Goal: Use online tool/utility: Utilize a website feature to perform a specific function

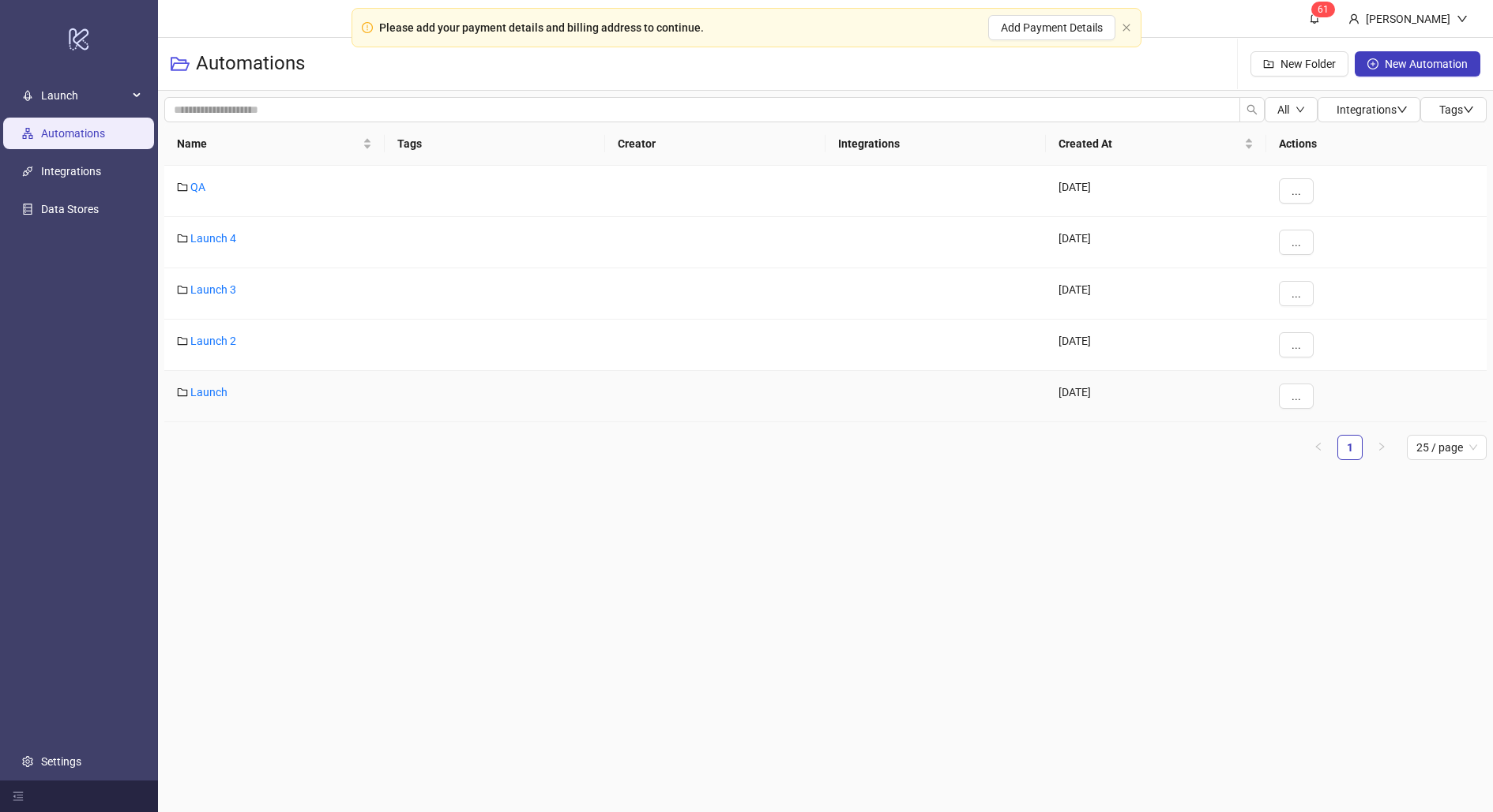
click at [204, 379] on div "Launch" at bounding box center [274, 397] width 221 height 52
click at [209, 386] on link "Launch" at bounding box center [209, 392] width 37 height 13
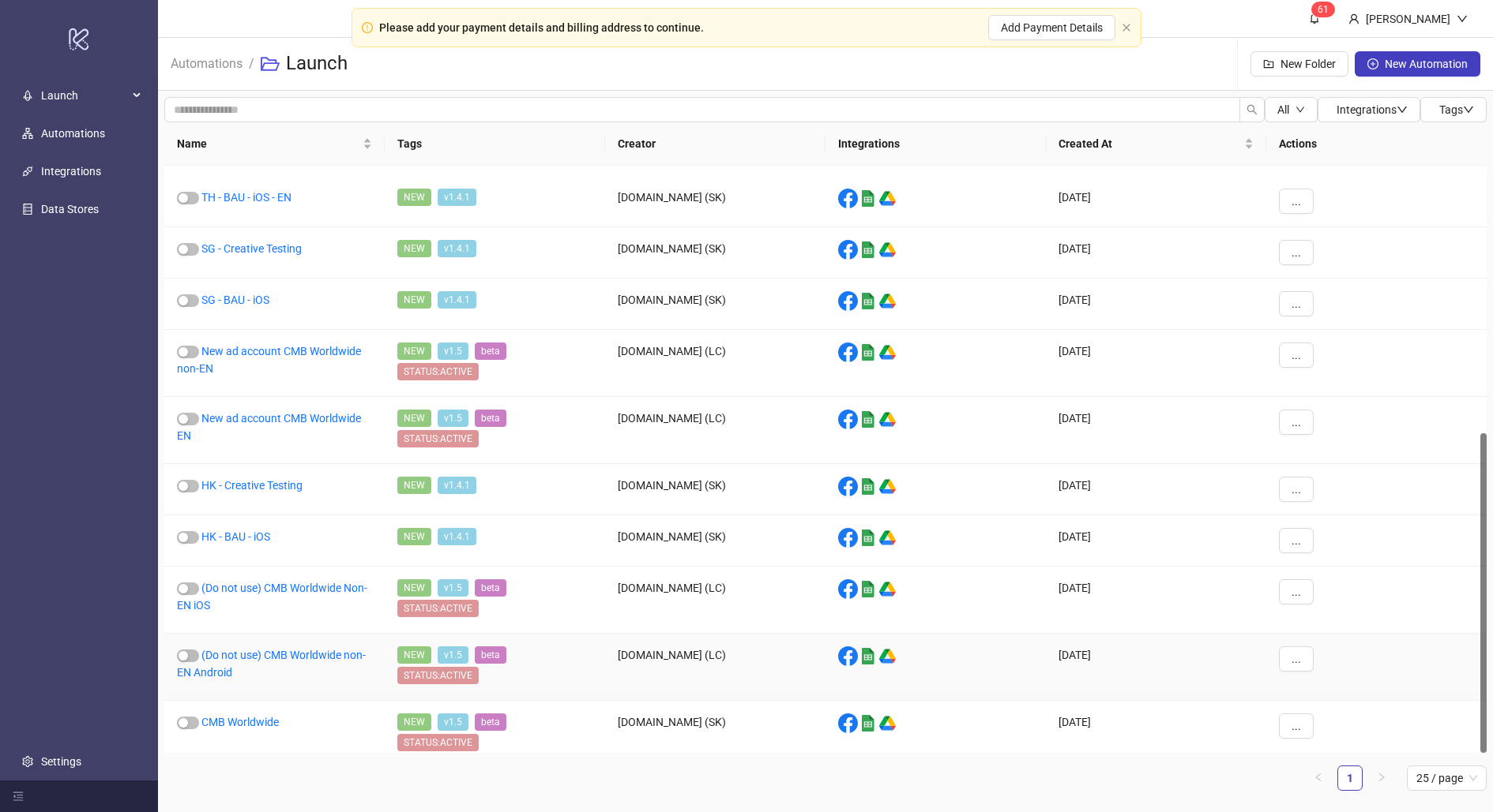
scroll to position [490, 0]
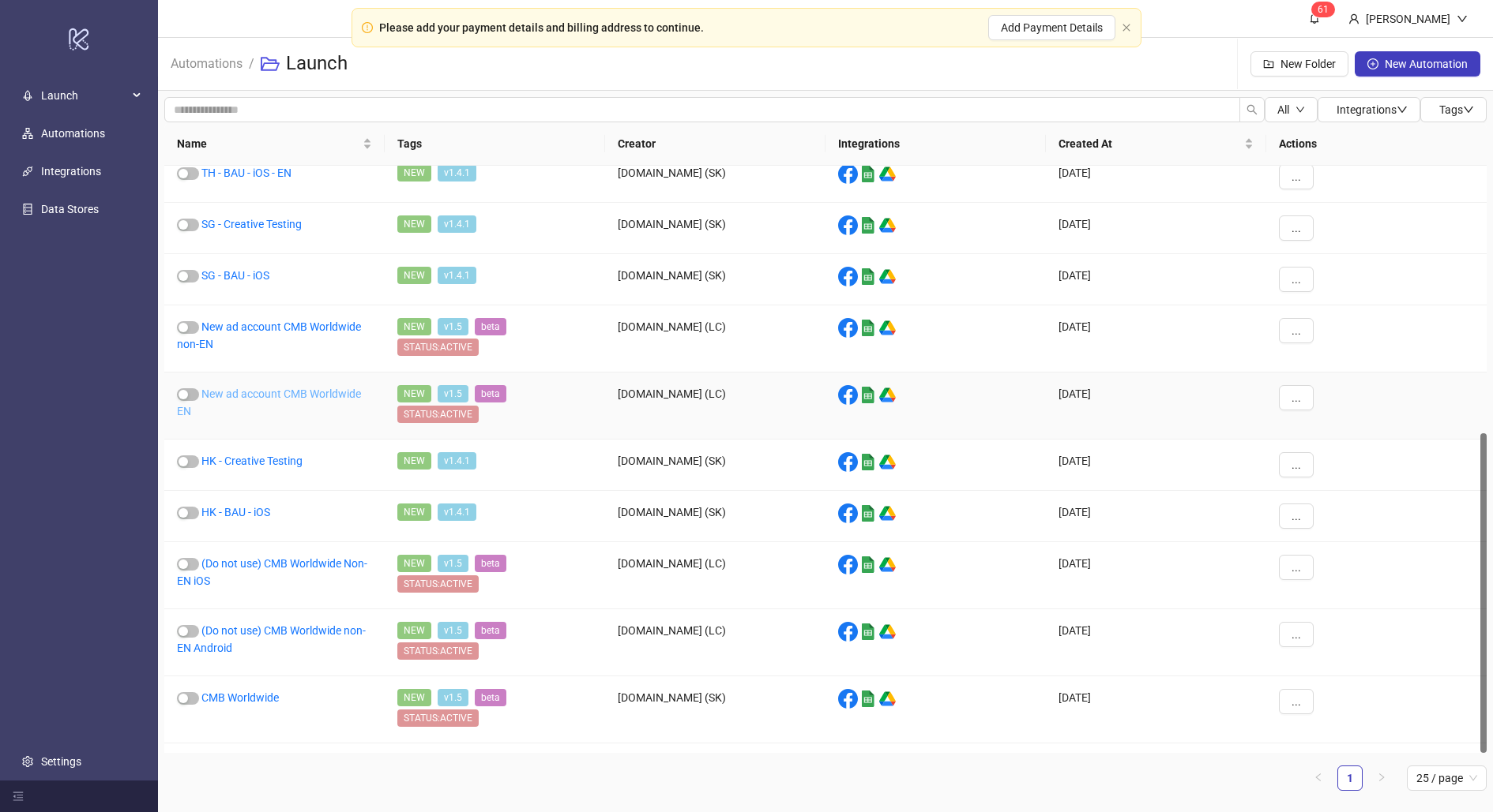
click at [279, 388] on link "New ad account CMB Worldwide EN" at bounding box center [268, 403] width 184 height 30
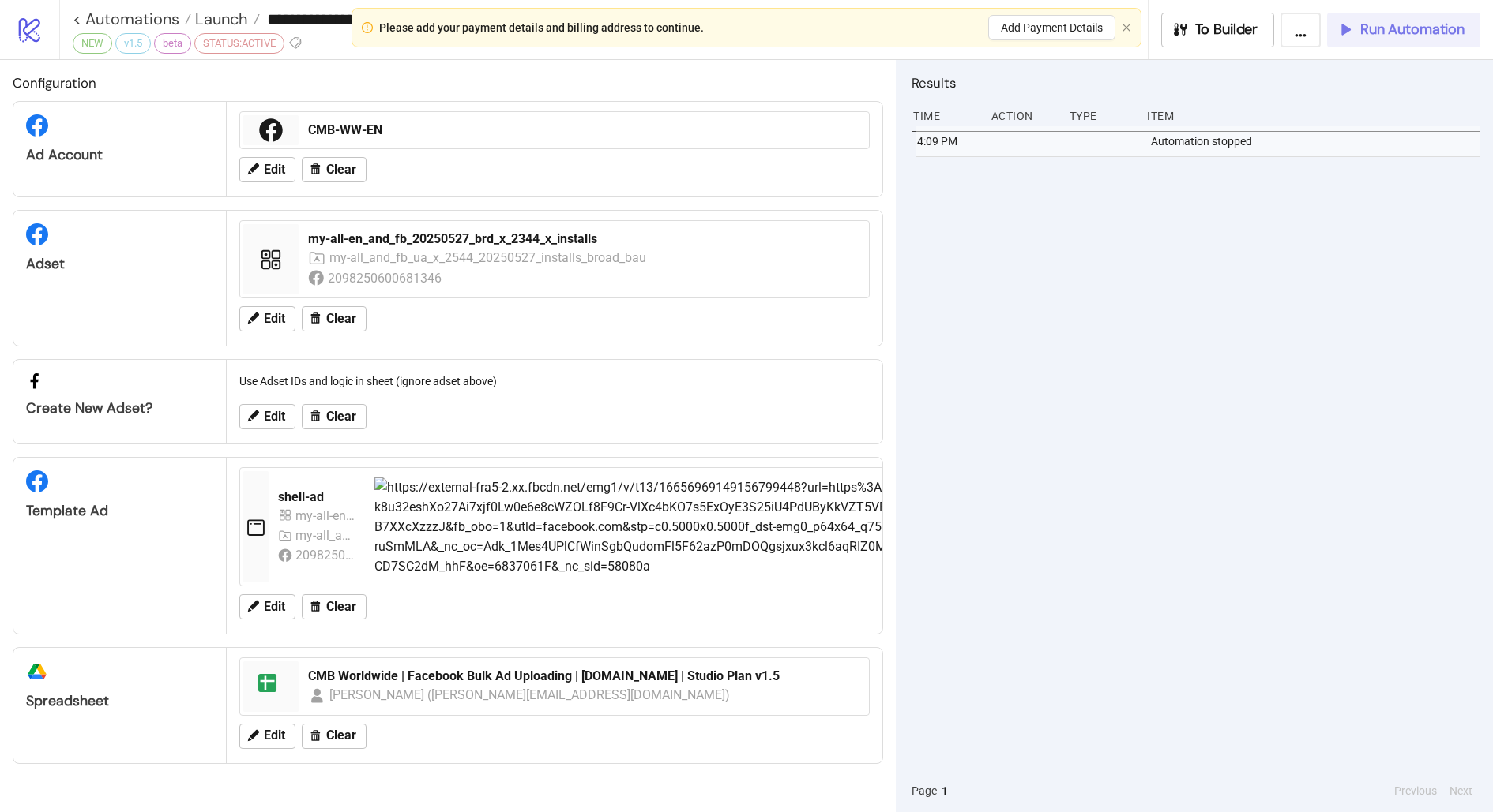
click at [1394, 39] on button "Run Automation" at bounding box center [1404, 30] width 154 height 34
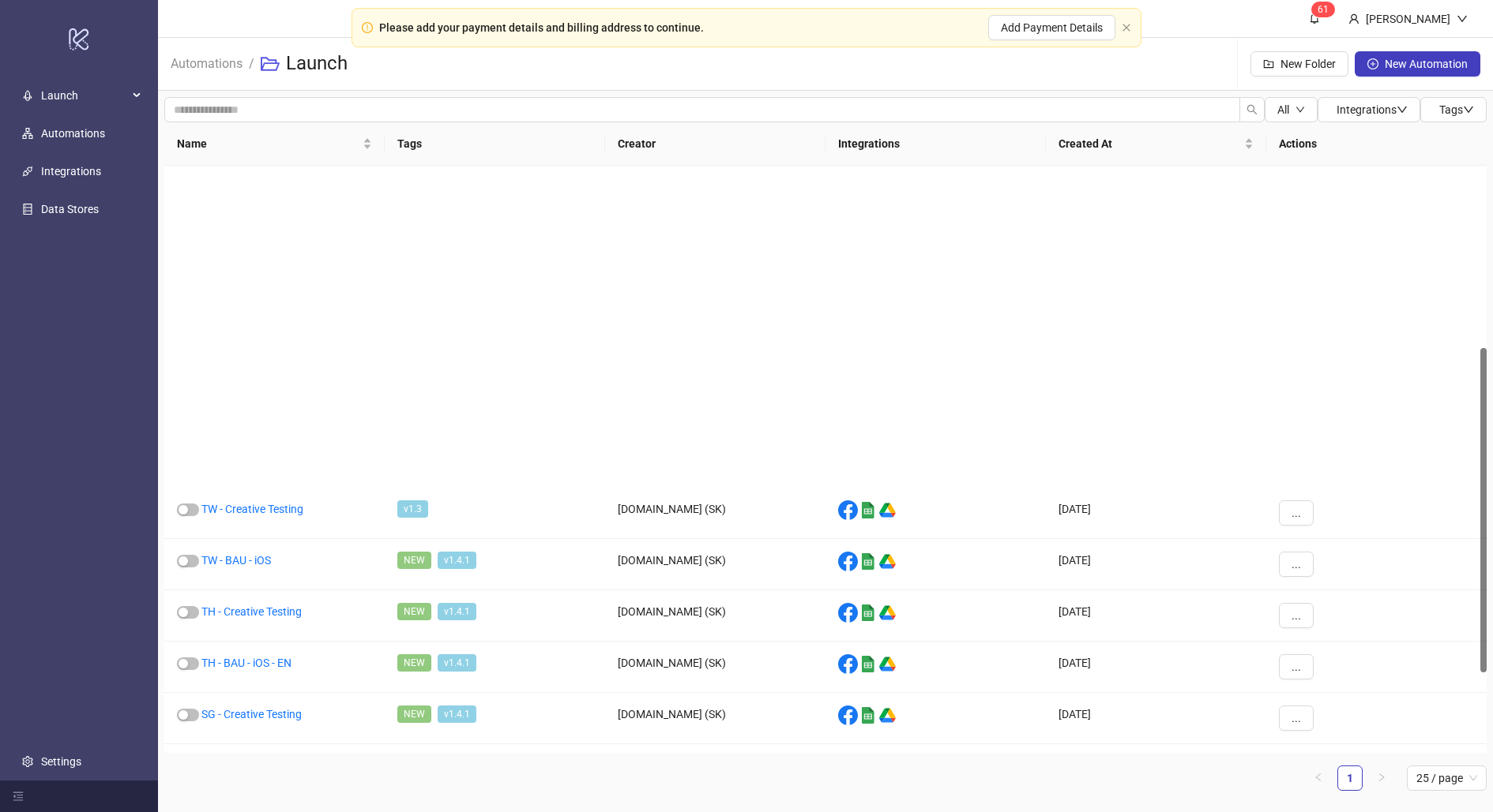
scroll to position [490, 0]
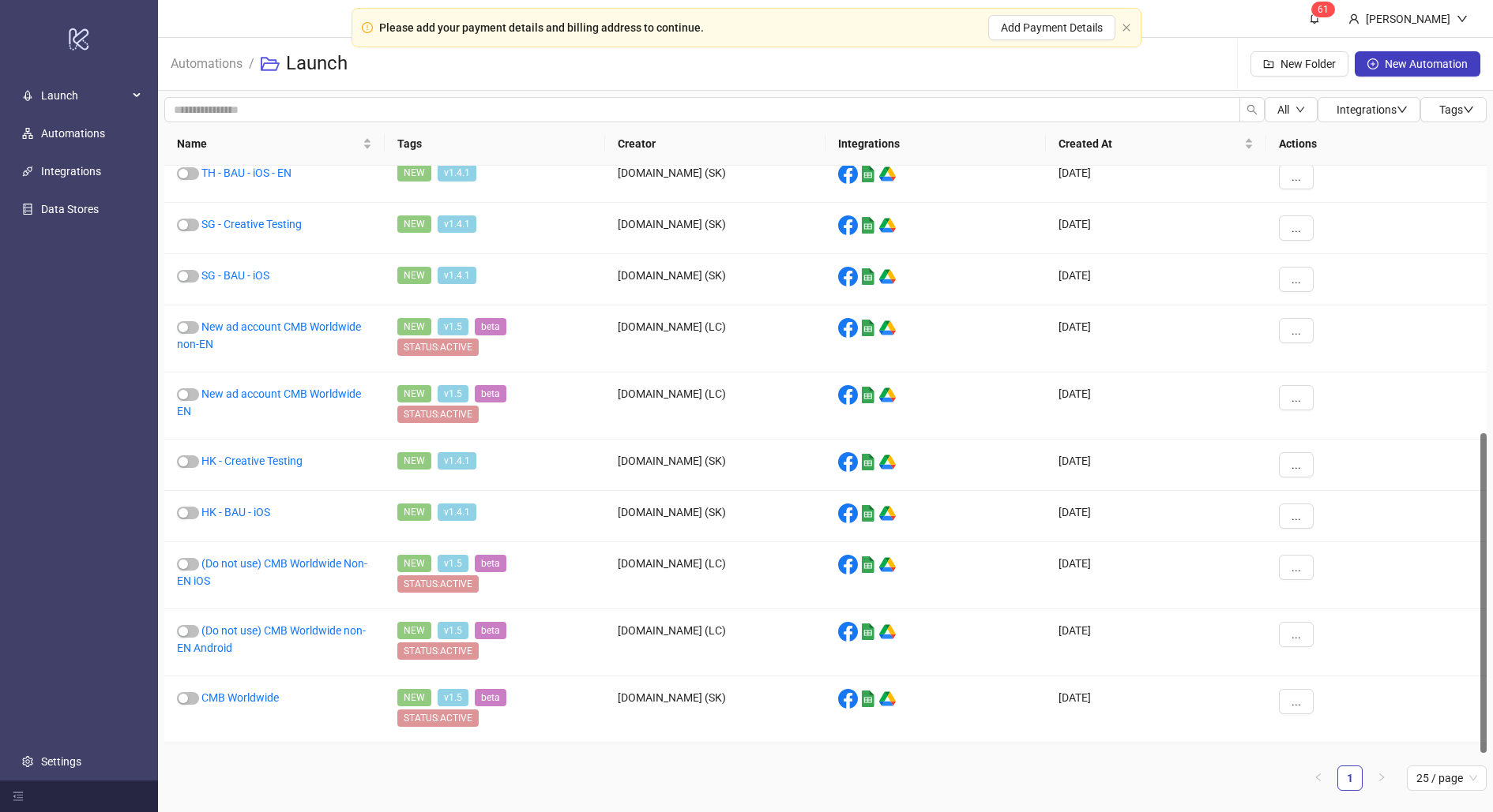
click at [222, 759] on link "CMB US" at bounding box center [222, 765] width 40 height 13
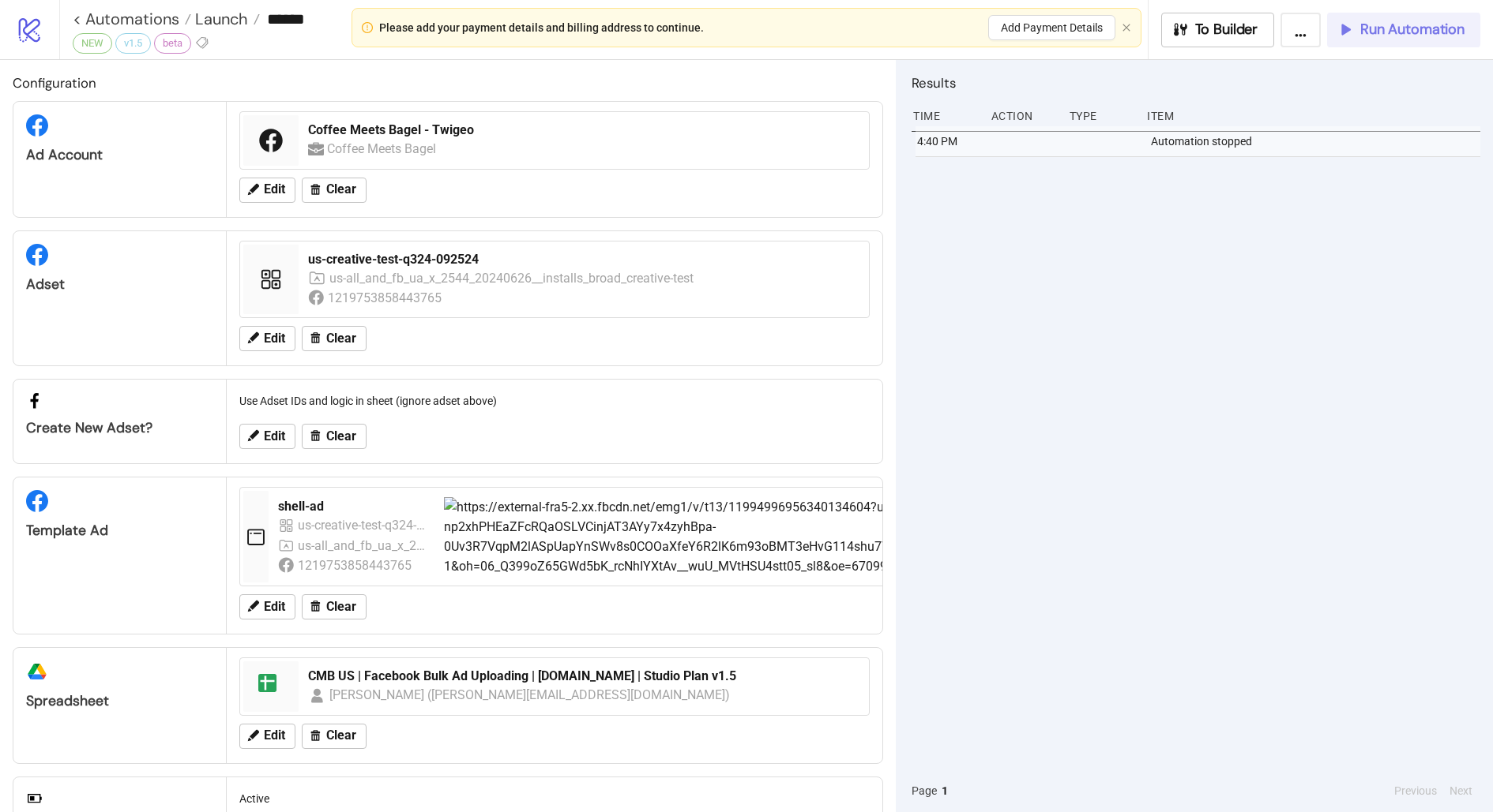
click at [1355, 34] on div "Run Automation" at bounding box center [1401, 29] width 128 height 18
